Goal: Task Accomplishment & Management: Manage account settings

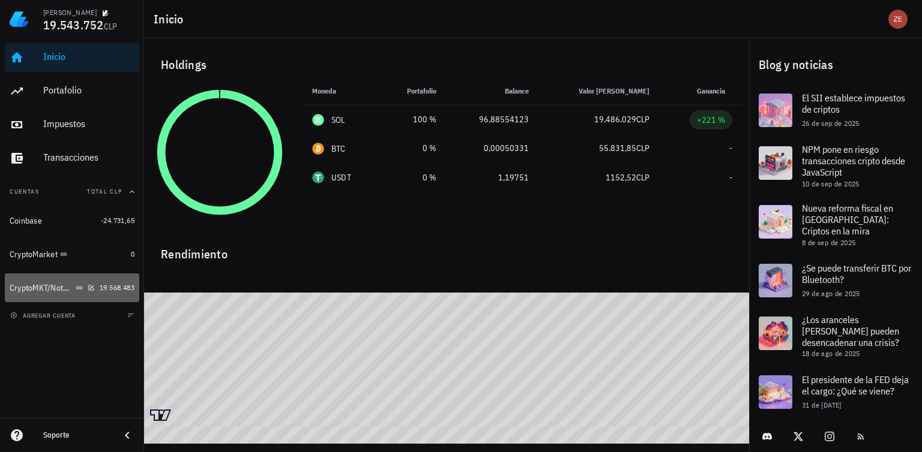
click at [29, 292] on div "CryptoMKT/NotBank" at bounding box center [42, 288] width 64 height 10
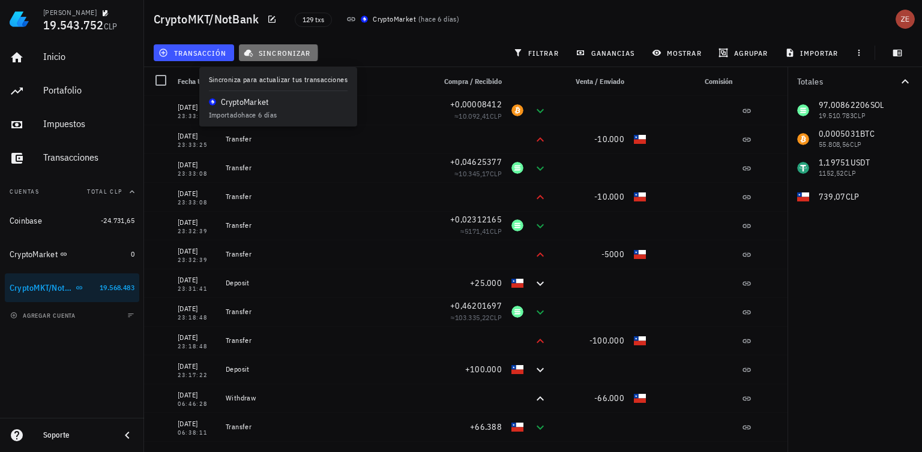
click at [298, 50] on span "sincronizar" at bounding box center [278, 53] width 64 height 10
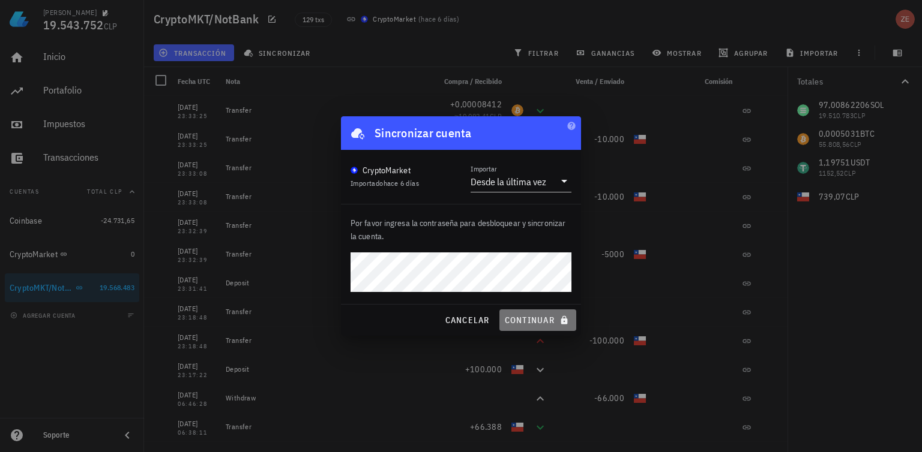
click at [531, 320] on span "continuar" at bounding box center [537, 320] width 67 height 11
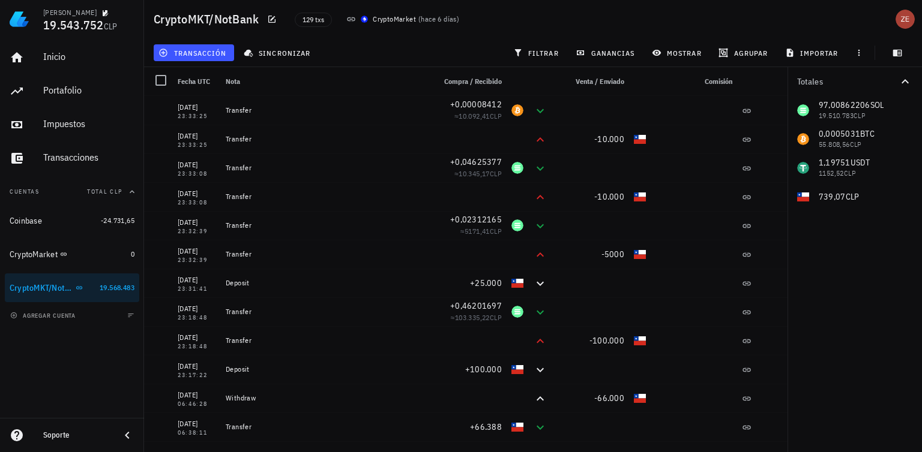
click at [642, 16] on div "129 txs CryptoMarket ( hace 6 [PERSON_NAME] )" at bounding box center [484, 19] width 394 height 30
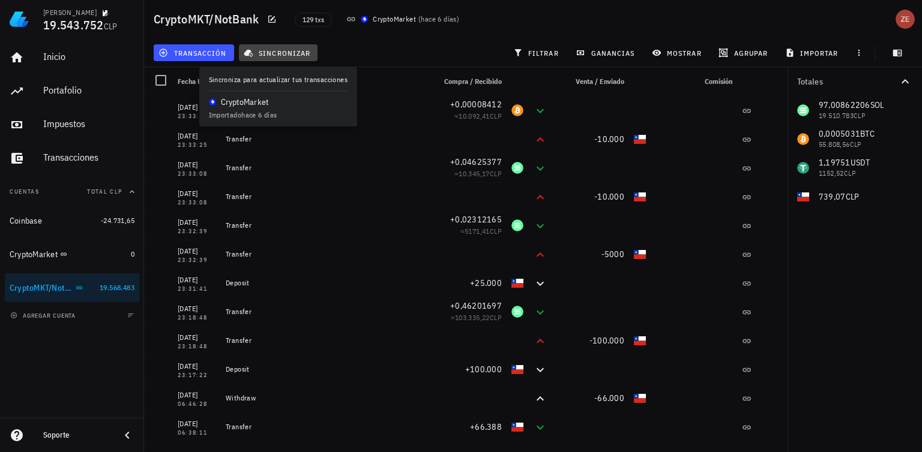
click at [296, 49] on span "sincronizar" at bounding box center [278, 53] width 64 height 10
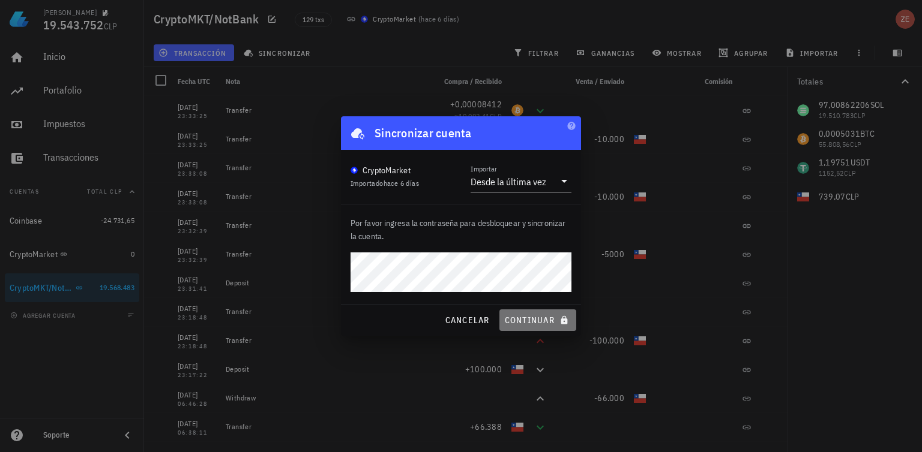
click at [528, 318] on span "continuar" at bounding box center [537, 320] width 67 height 11
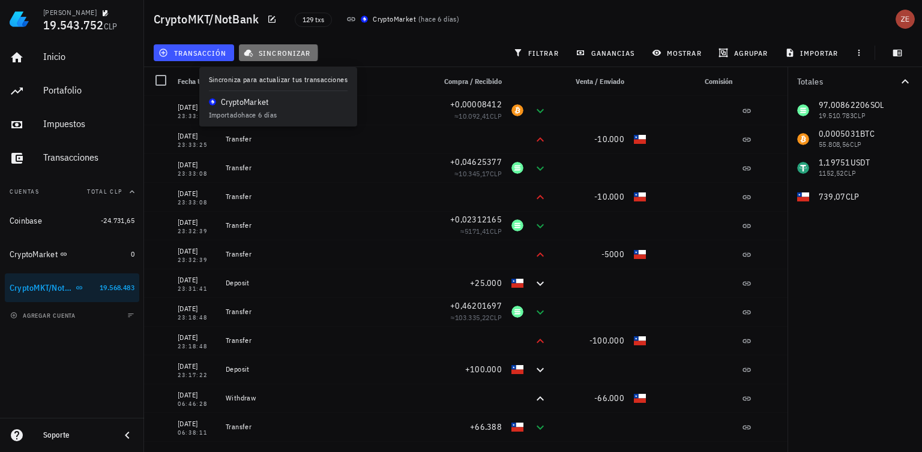
click at [286, 53] on span "sincronizar" at bounding box center [278, 53] width 64 height 10
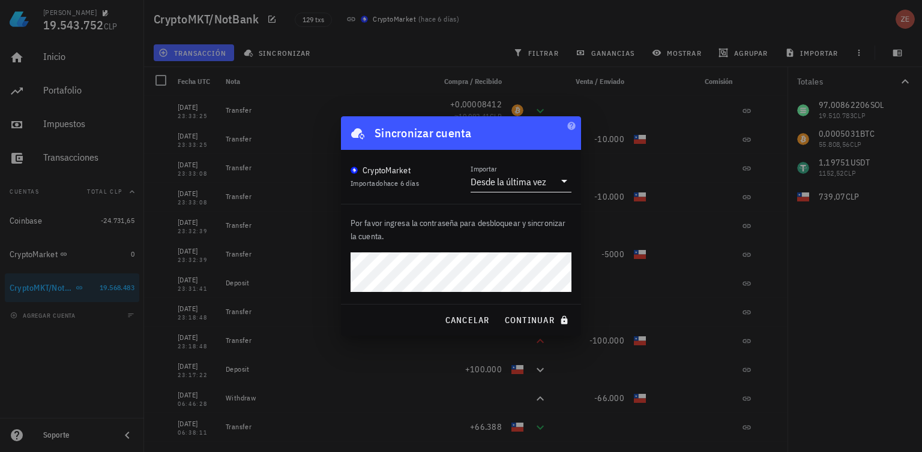
click at [532, 182] on div "Desde la última vez" at bounding box center [508, 182] width 76 height 12
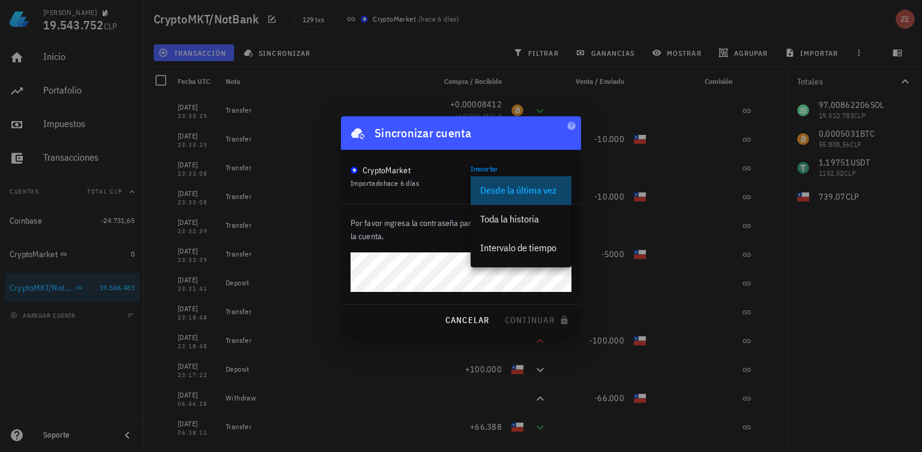
click at [532, 182] on div "Desde la última vez" at bounding box center [521, 191] width 82 height 26
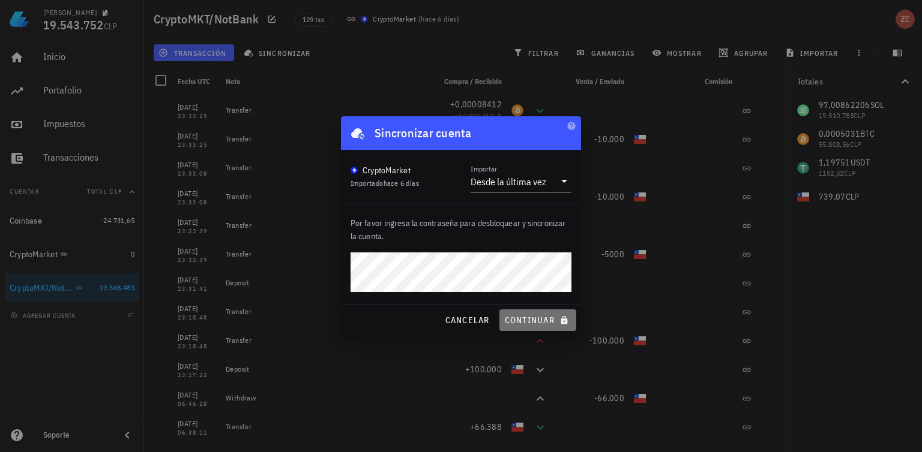
click at [532, 318] on span "continuar" at bounding box center [537, 320] width 67 height 11
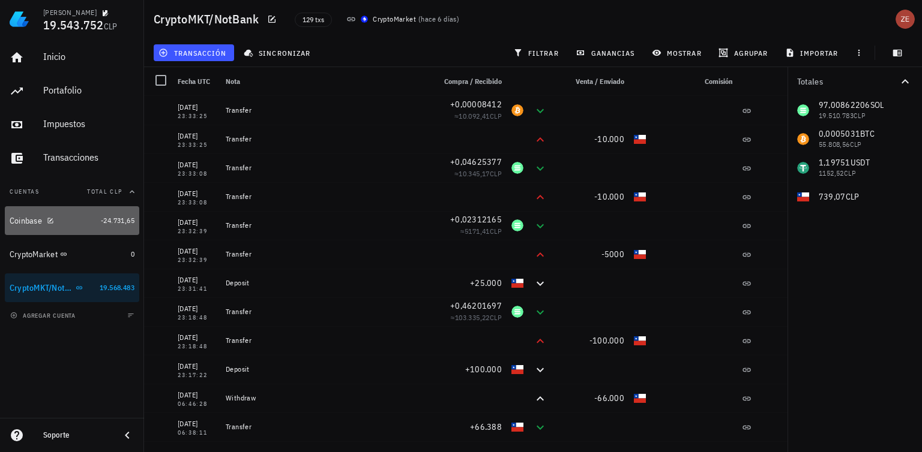
click at [30, 216] on div "Coinbase" at bounding box center [26, 221] width 32 height 10
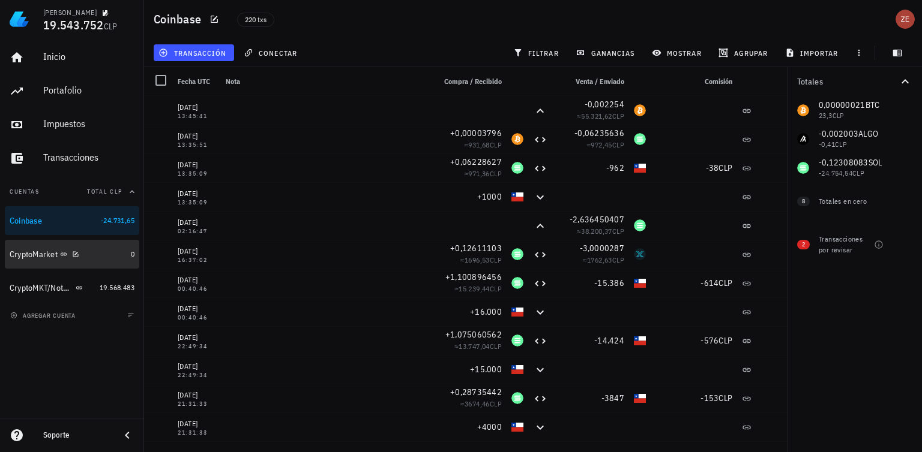
click at [29, 256] on div "CryptoMarket" at bounding box center [34, 255] width 48 height 10
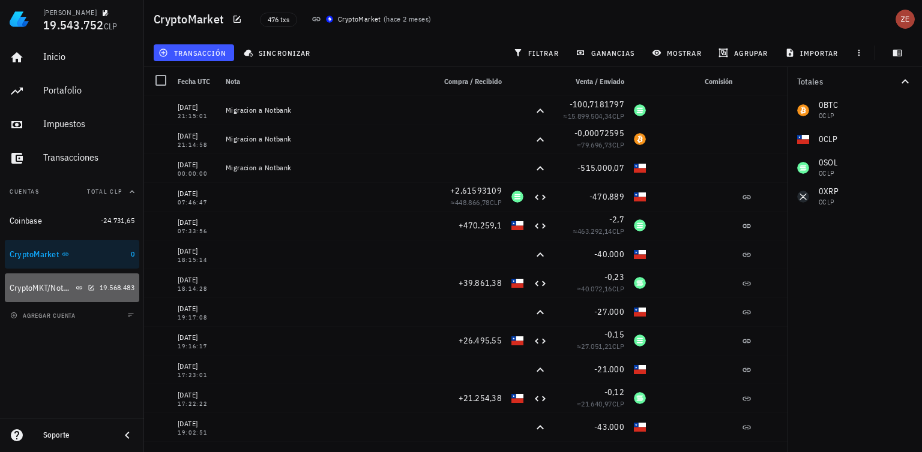
click at [34, 284] on div "CryptoMKT/NotBank" at bounding box center [42, 288] width 64 height 10
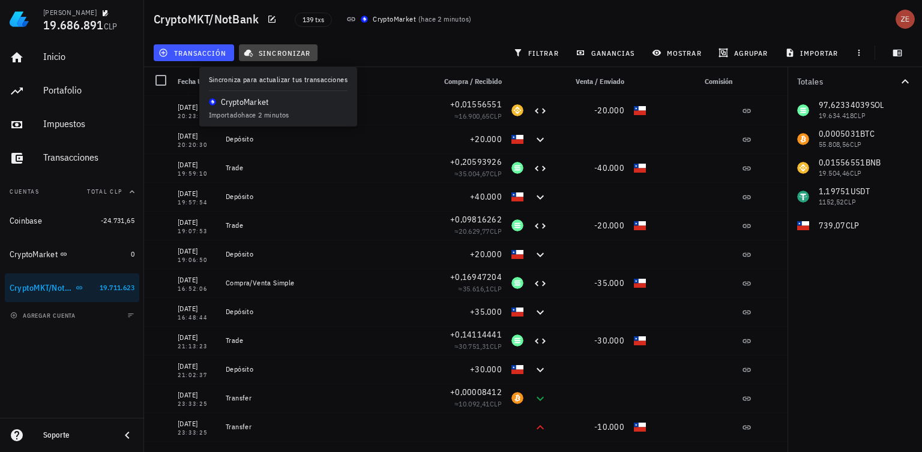
click at [298, 50] on span "sincronizar" at bounding box center [278, 53] width 64 height 10
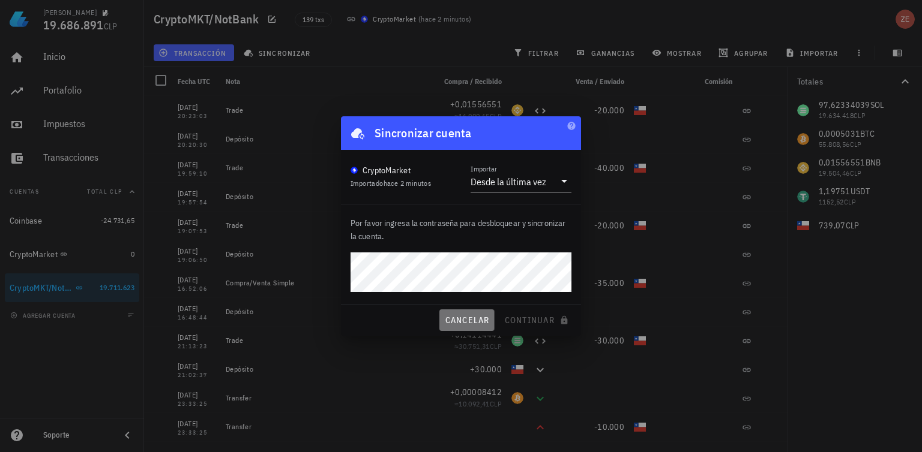
click at [470, 315] on span "cancelar" at bounding box center [466, 320] width 45 height 11
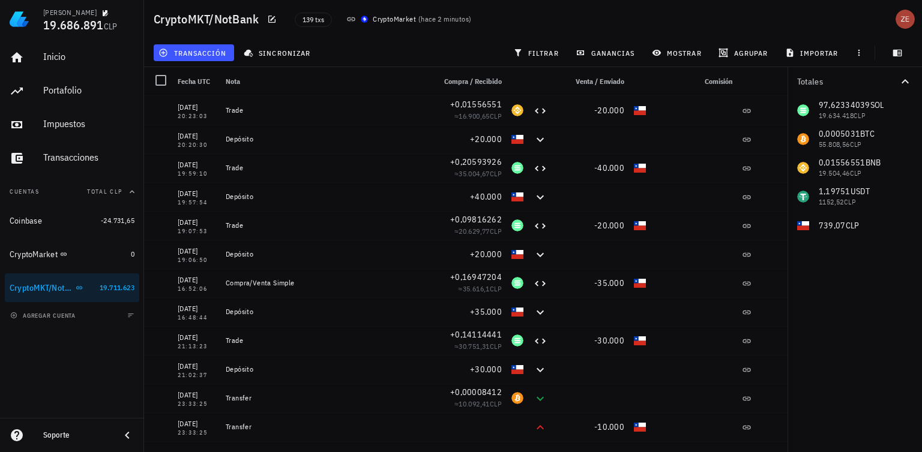
click at [778, 8] on div "CryptoMKT/NotBank 139 txs CryptoMarket ( hace 2 minutos )" at bounding box center [533, 19] width 778 height 38
click at [902, 20] on div "avatar" at bounding box center [904, 19] width 19 height 19
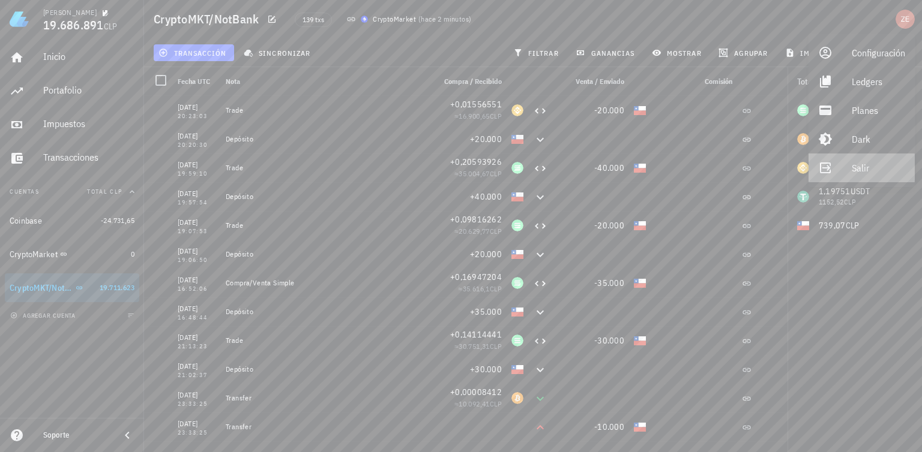
click at [856, 170] on div "Salir" at bounding box center [877, 168] width 53 height 24
